Goal: Information Seeking & Learning: Learn about a topic

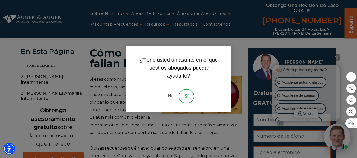
click at [170, 99] on link "No" at bounding box center [171, 96] width 16 height 14
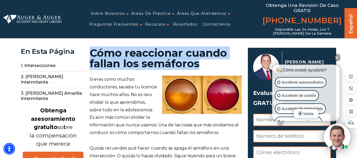
drag, startPoint x: 100, startPoint y: 51, endPoint x: 202, endPoint y: 65, distance: 103.6
click at [202, 65] on h1 "Cómo reaccionar cuando fallan los semáforos" at bounding box center [165, 58] width 152 height 21
copy font "Cómo reaccionar cuando fallan los semáforos"
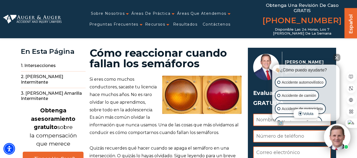
click at [106, 82] on p "Si eres como muchos conductores, sacaste tu licencia hace muchos años. No es ra…" at bounding box center [165, 106] width 152 height 61
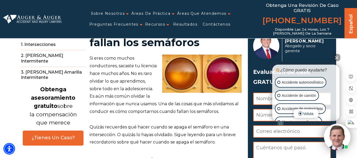
scroll to position [11, 0]
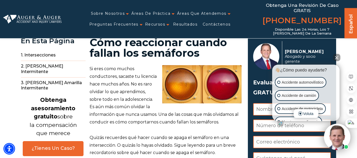
drag, startPoint x: 284, startPoint y: 50, endPoint x: 326, endPoint y: 50, distance: 41.5
click at [323, 50] on font "[PERSON_NAME]" at bounding box center [304, 51] width 39 height 5
copy font "[PERSON_NAME]"
click at [135, 76] on font "Si eres como muchos conductores, sacaste tu licencia hace muchos años. No es ra…" at bounding box center [163, 95] width 149 height 58
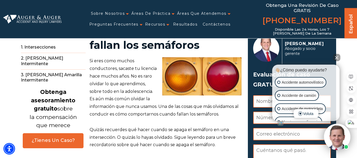
scroll to position [0, 0]
